Goal: Task Accomplishment & Management: Manage account settings

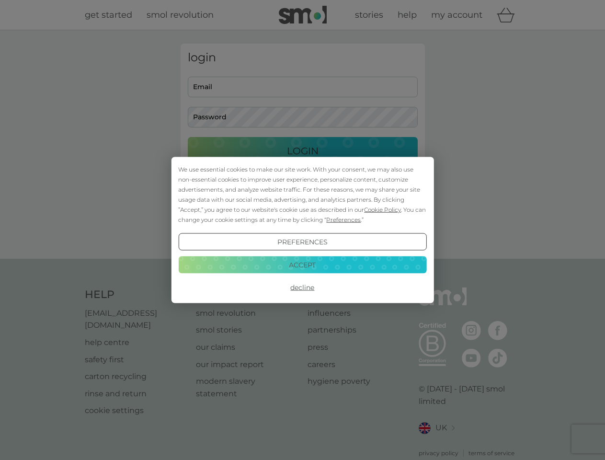
click at [383, 209] on span "Cookie Policy" at bounding box center [382, 209] width 37 height 7
click at [342, 219] on div "login Email Password Login ● ● ● ● ● ● ● ● ● ● ● ● ● ● ● ● ● ● ● ● ● ● ● ● ● ● …" at bounding box center [303, 145] width 244 height 202
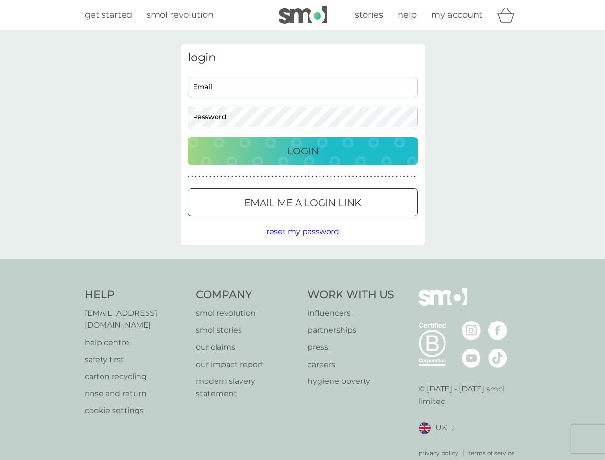
click at [302, 242] on div "login Email Password Login ● ● ● ● ● ● ● ● ● ● ● ● ● ● ● ● ● ● ● ● ● ● ● ● ● ● …" at bounding box center [303, 145] width 244 height 202
click at [302, 287] on div "Help [EMAIL_ADDRESS][DOMAIN_NAME] help centre safety first carton recycling rin…" at bounding box center [303, 372] width 436 height 170
click at [302, 264] on div "Help [EMAIL_ADDRESS][DOMAIN_NAME] help centre safety first carton recycling rin…" at bounding box center [302, 373] width 605 height 228
